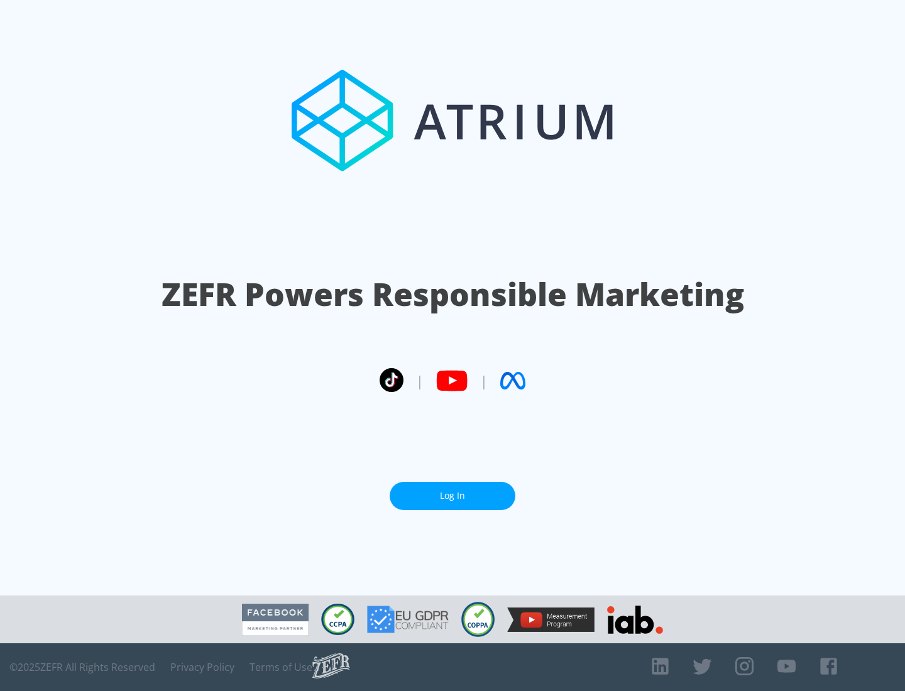
click at [452, 496] on link "Log In" at bounding box center [452, 496] width 126 height 28
